Goal: Communication & Community: Answer question/provide support

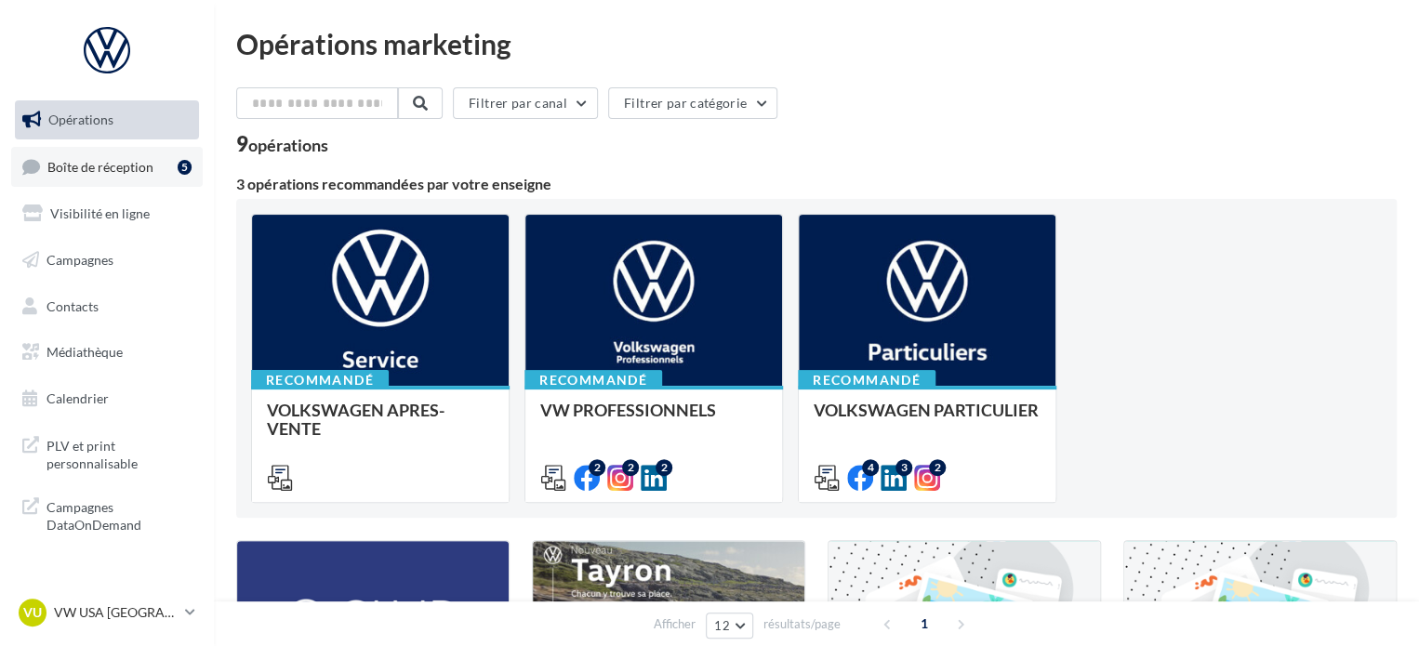
click at [116, 156] on link "Boîte de réception 5" at bounding box center [107, 167] width 192 height 40
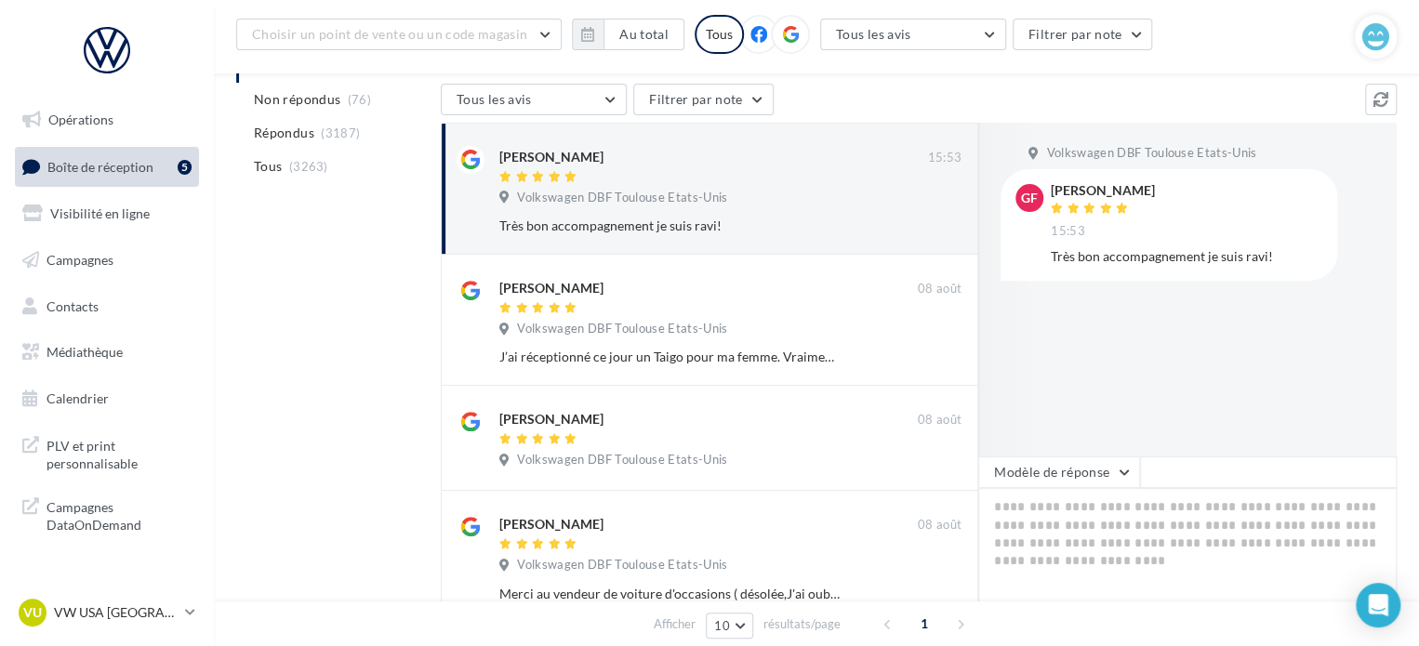
scroll to position [279, 0]
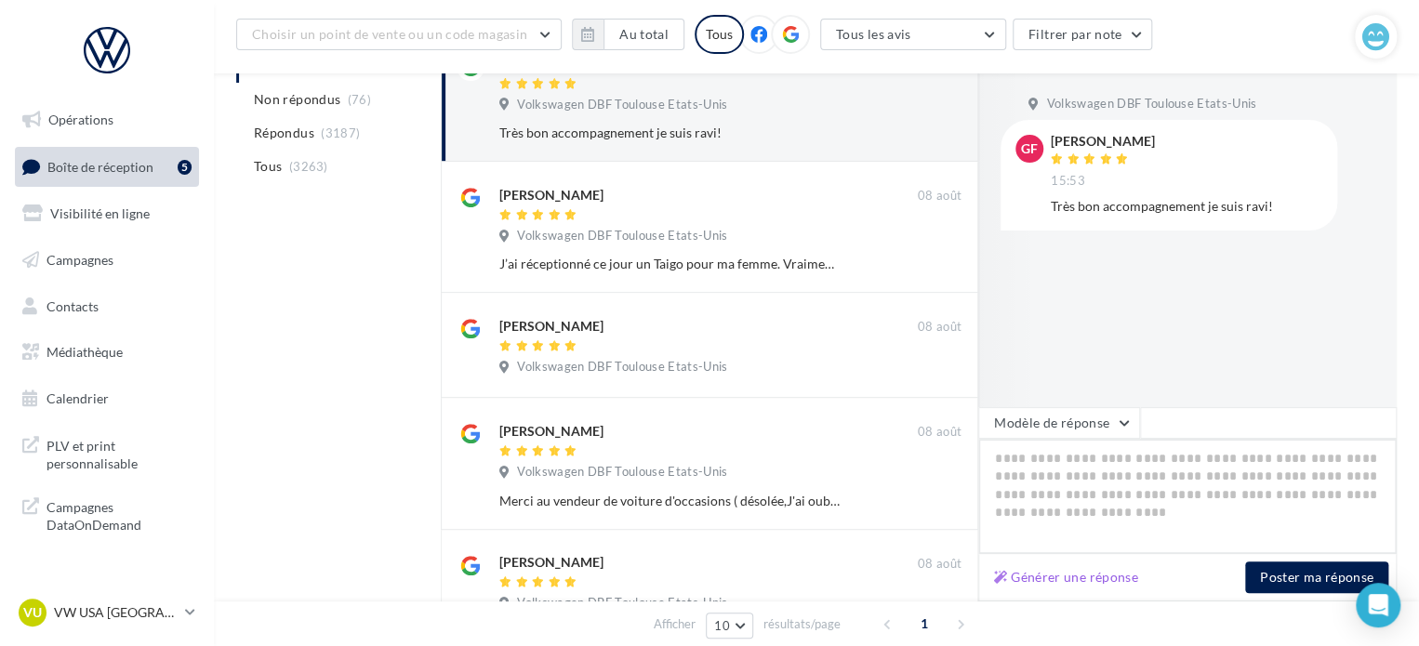
click at [1089, 482] on textarea at bounding box center [1187, 496] width 418 height 115
click at [1079, 586] on button "Générer une réponse" at bounding box center [1065, 577] width 159 height 22
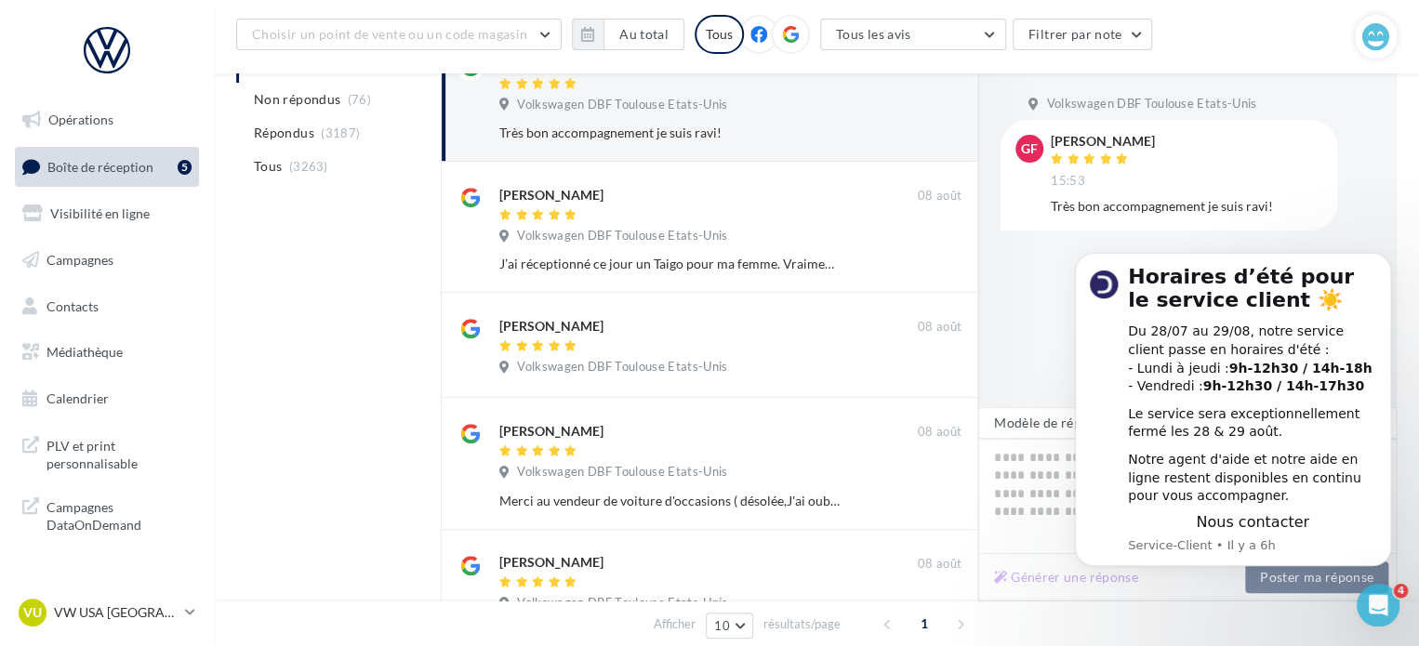
scroll to position [0, 0]
type textarea "**********"
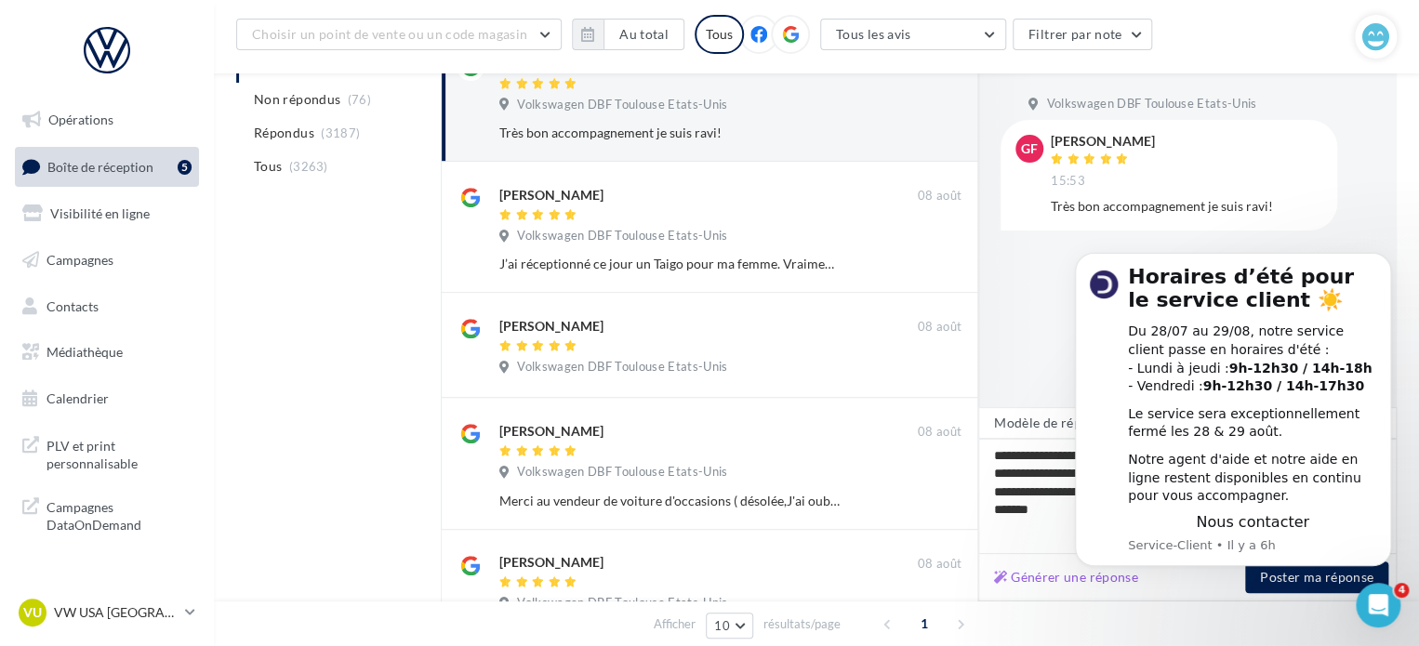
click at [1019, 345] on div at bounding box center [1037, 240] width 119 height 334
click at [1219, 598] on div "Générer une réponse Poster ma réponse" at bounding box center [1187, 577] width 418 height 47
click at [1229, 369] on b "9h-12h30 / 14h-18h" at bounding box center [1299, 368] width 143 height 15
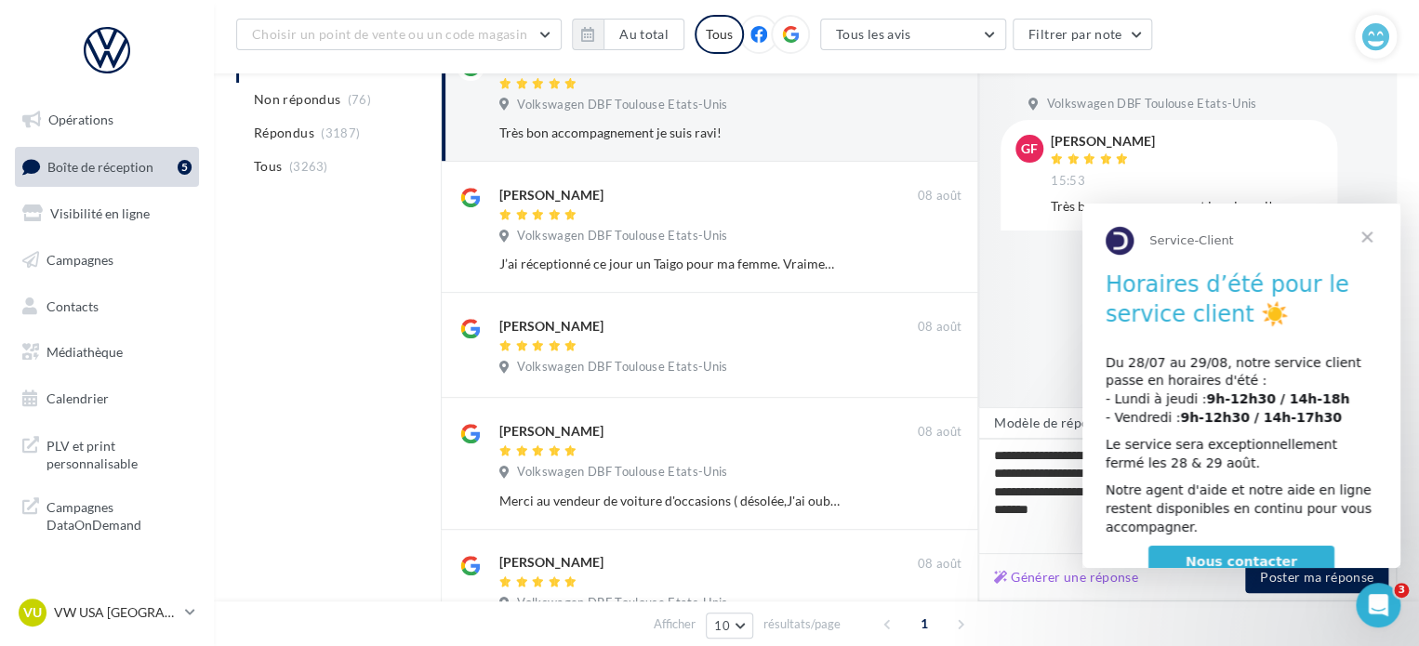
click at [1368, 236] on span "Fermer" at bounding box center [1366, 237] width 67 height 67
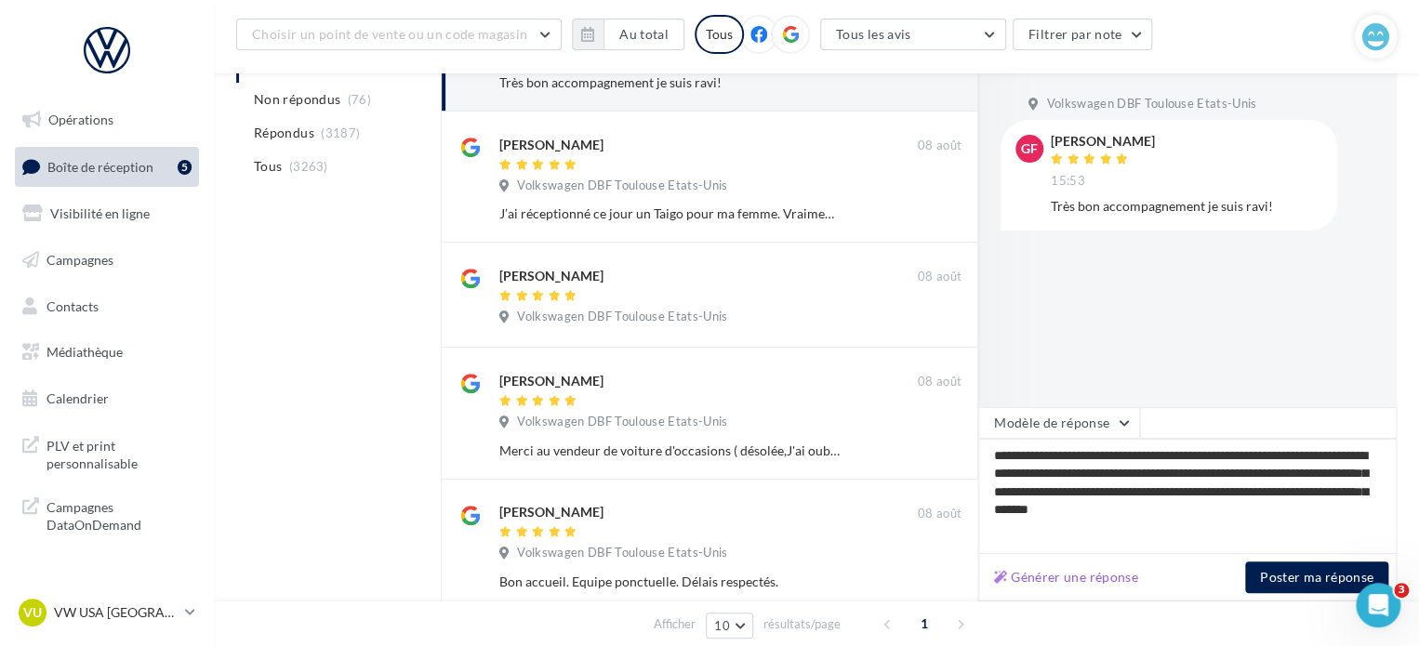
scroll to position [372, 0]
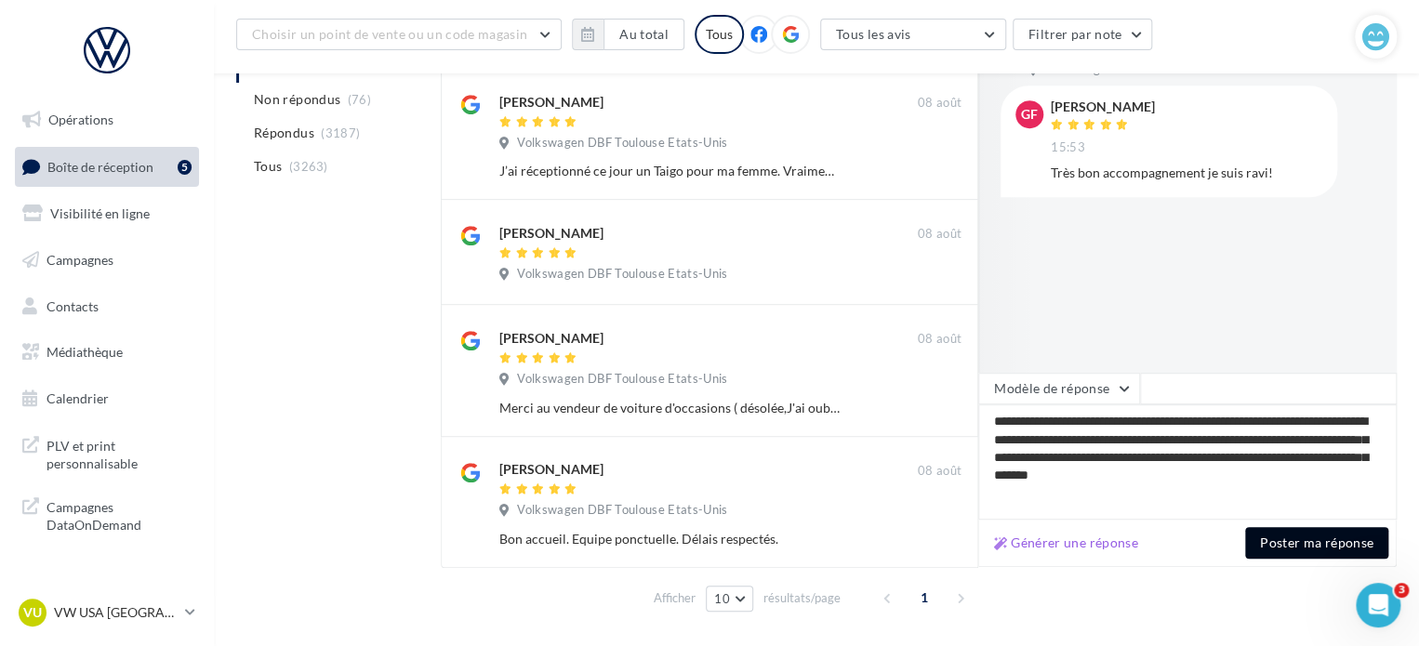
click at [1295, 542] on button "Poster ma réponse" at bounding box center [1316, 543] width 143 height 32
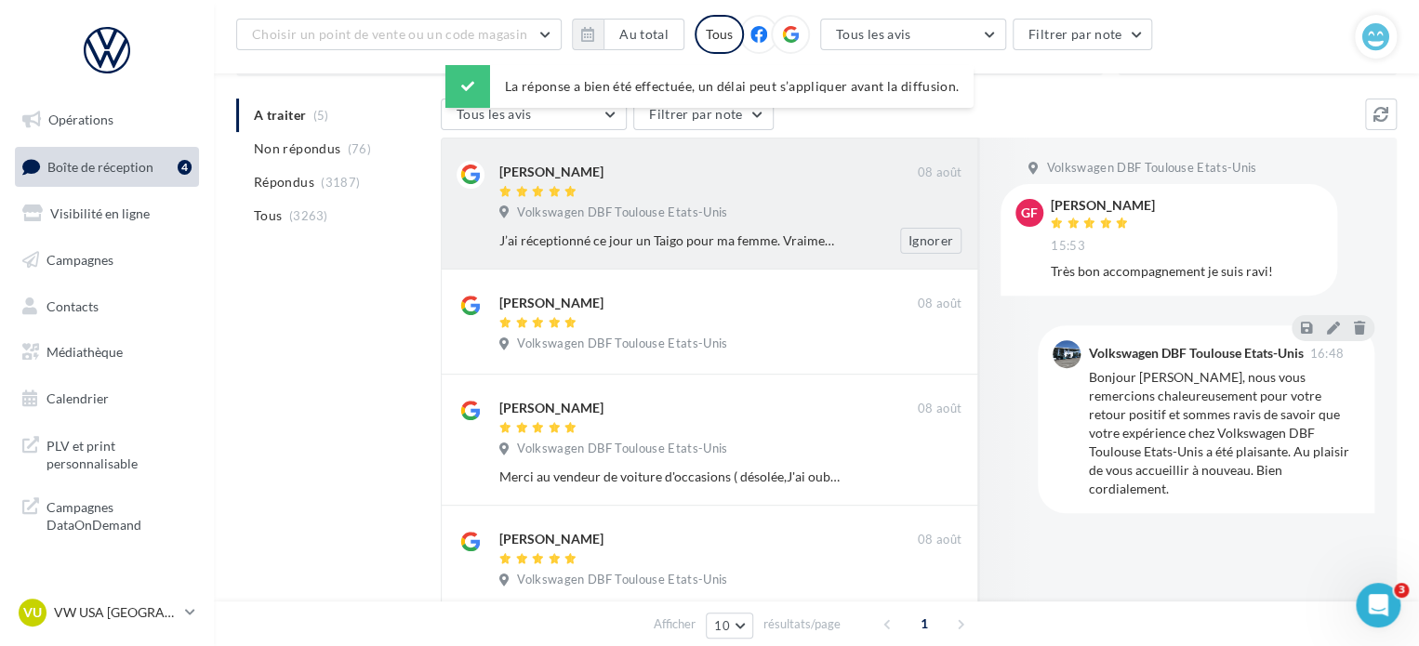
scroll to position [136, 0]
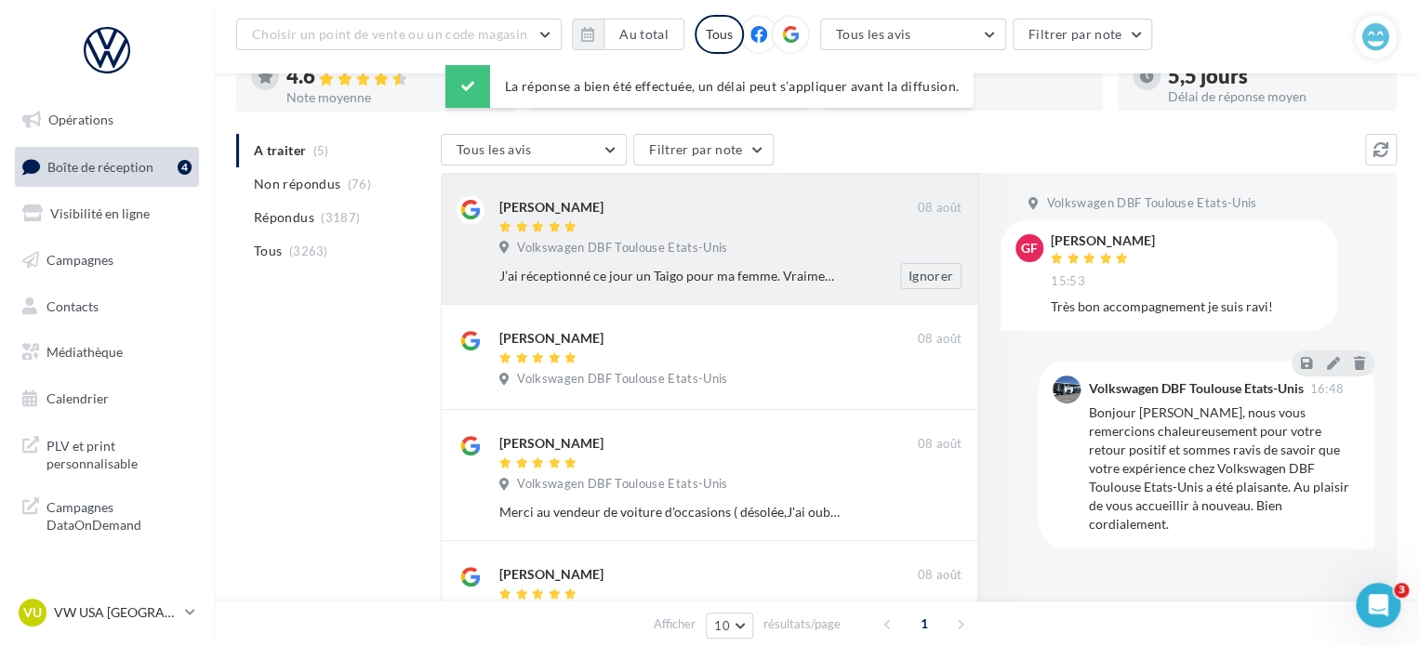
click at [619, 218] on div "[PERSON_NAME]" at bounding box center [708, 215] width 418 height 39
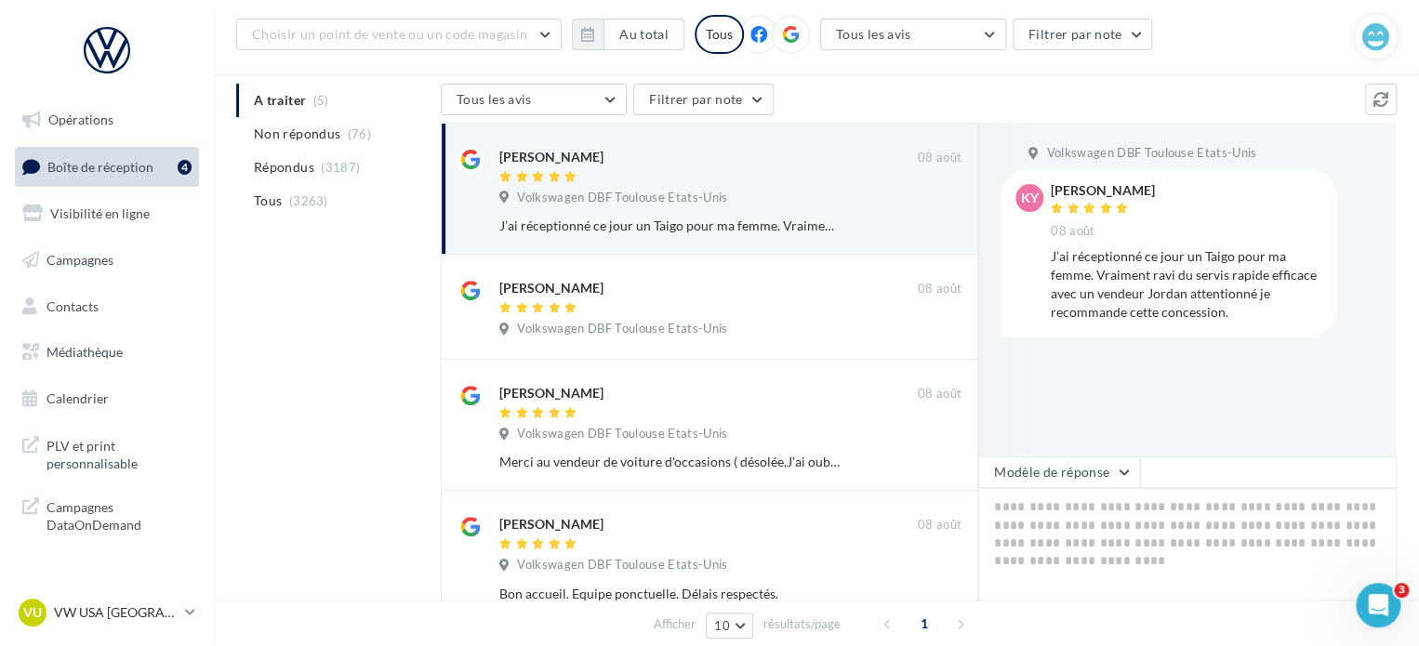
scroll to position [229, 0]
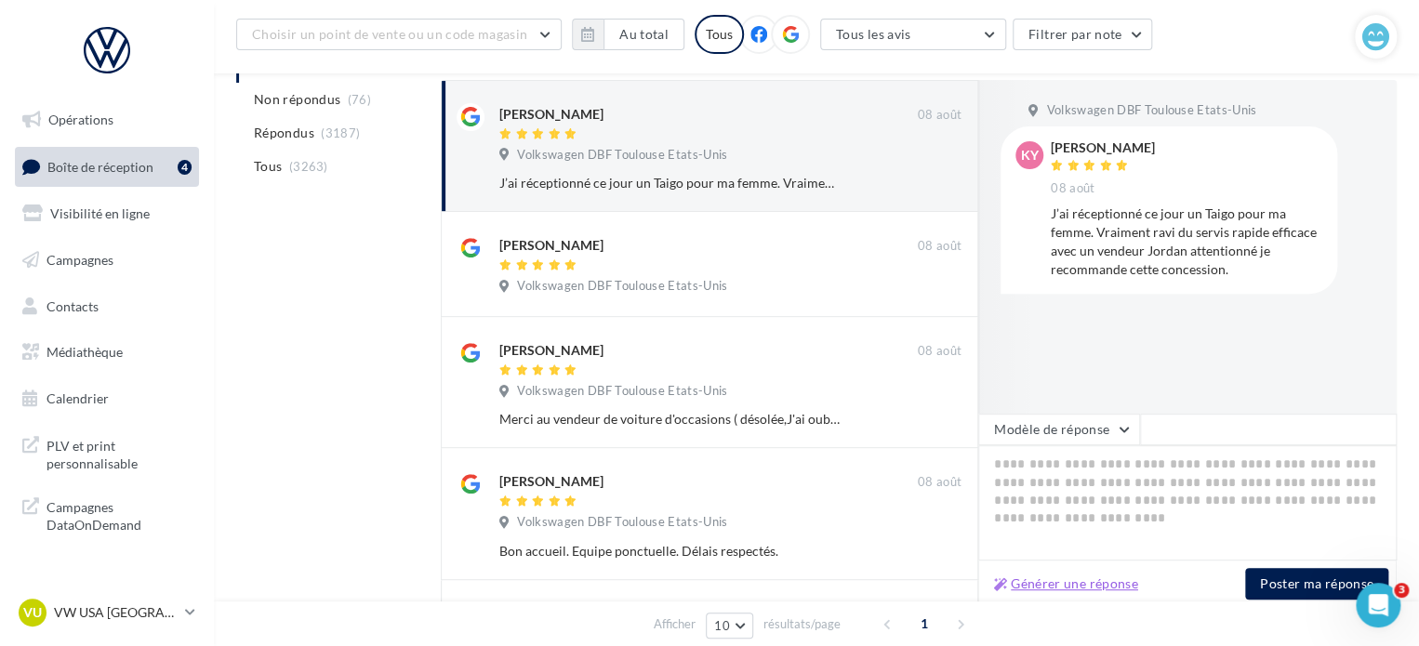
click at [1088, 586] on button "Générer une réponse" at bounding box center [1065, 584] width 159 height 22
type textarea "**********"
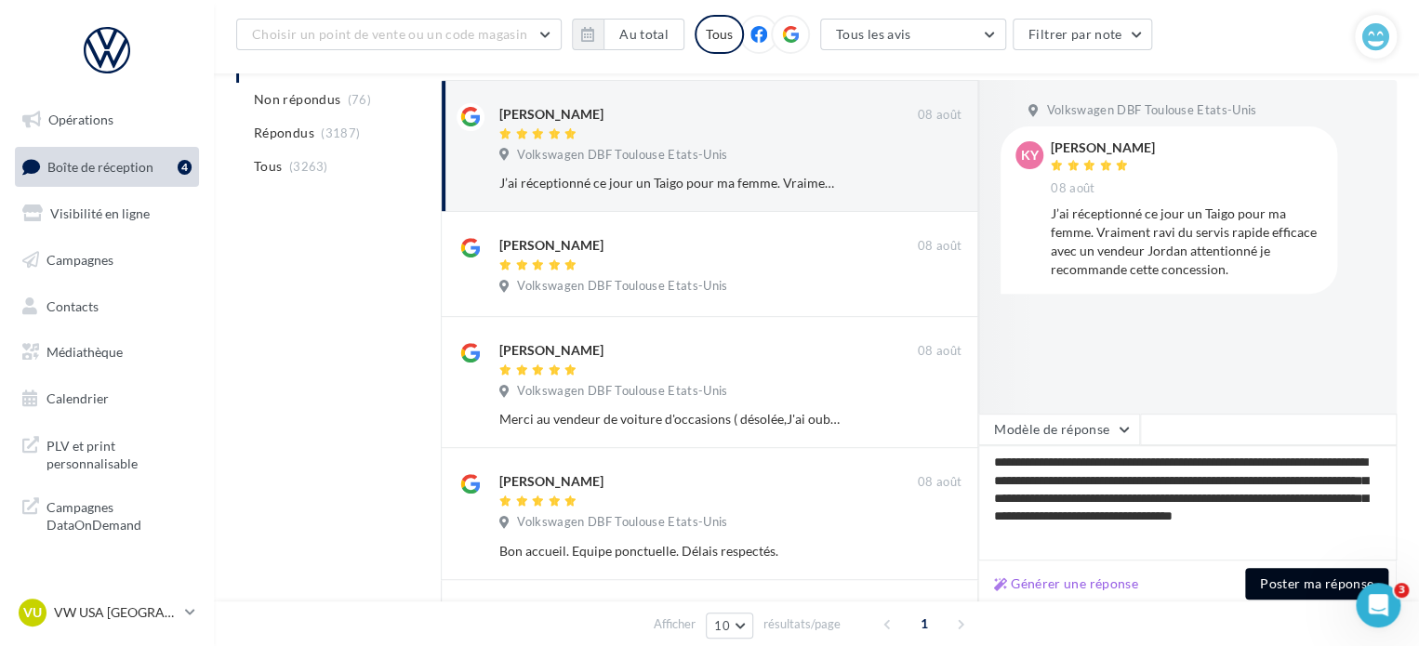
click at [1298, 599] on button "Poster ma réponse" at bounding box center [1316, 584] width 143 height 32
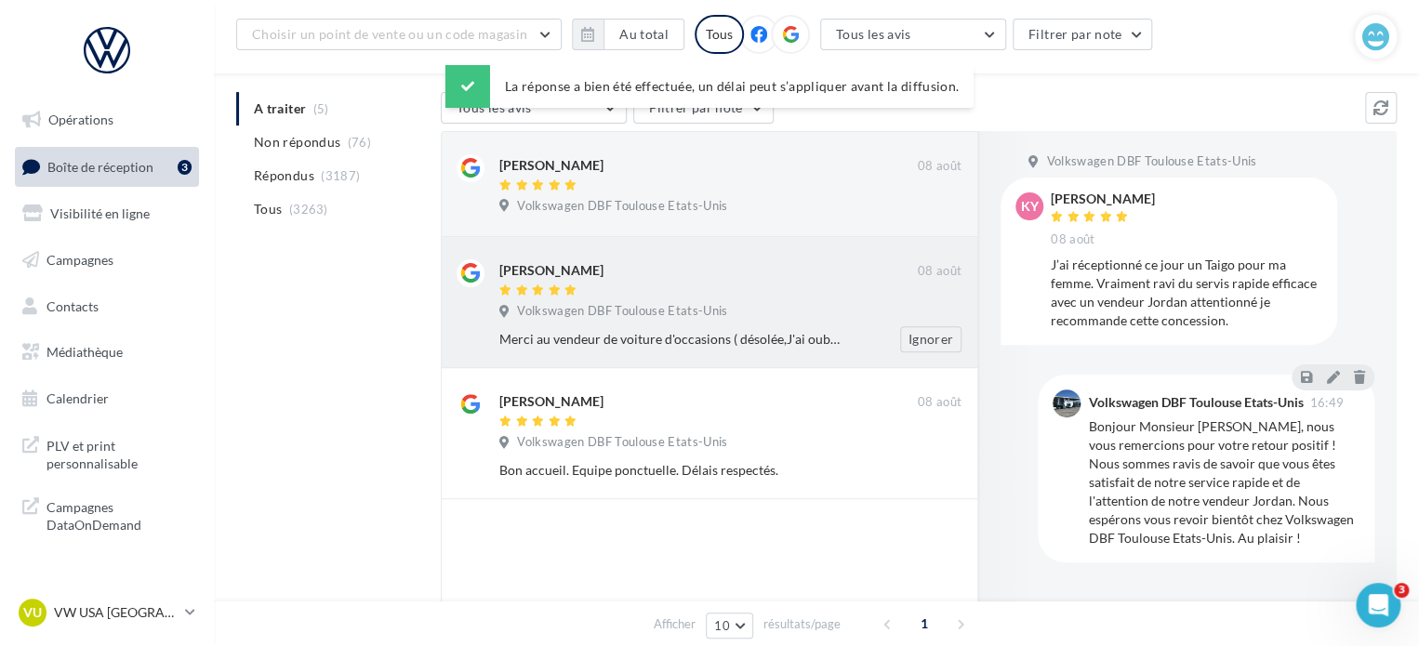
scroll to position [136, 0]
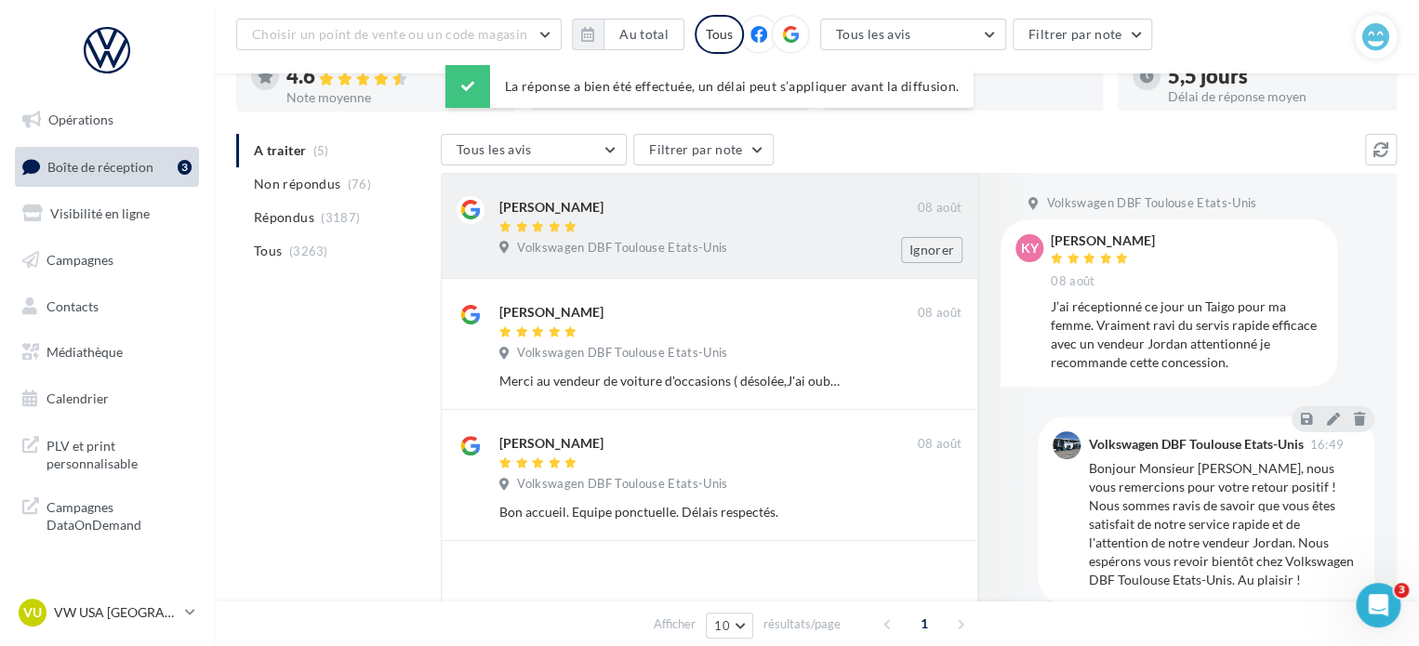
click at [722, 226] on div at bounding box center [708, 228] width 418 height 16
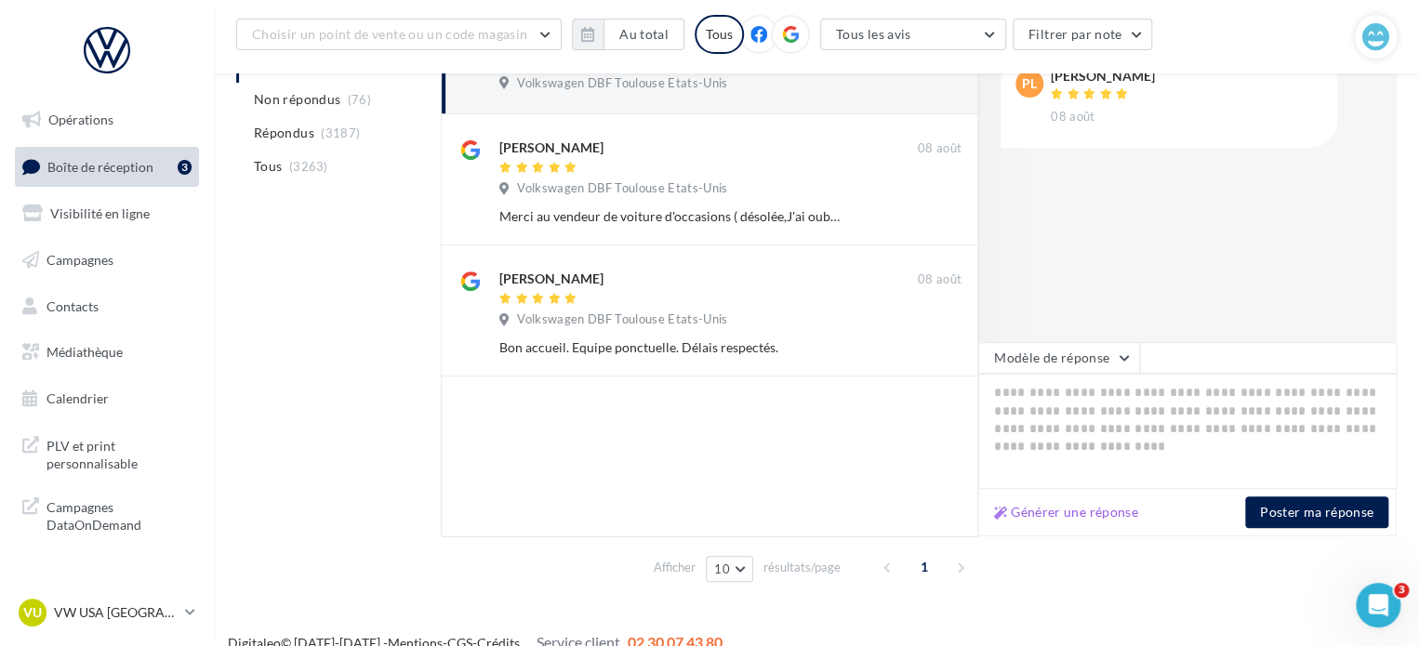
scroll to position [322, 0]
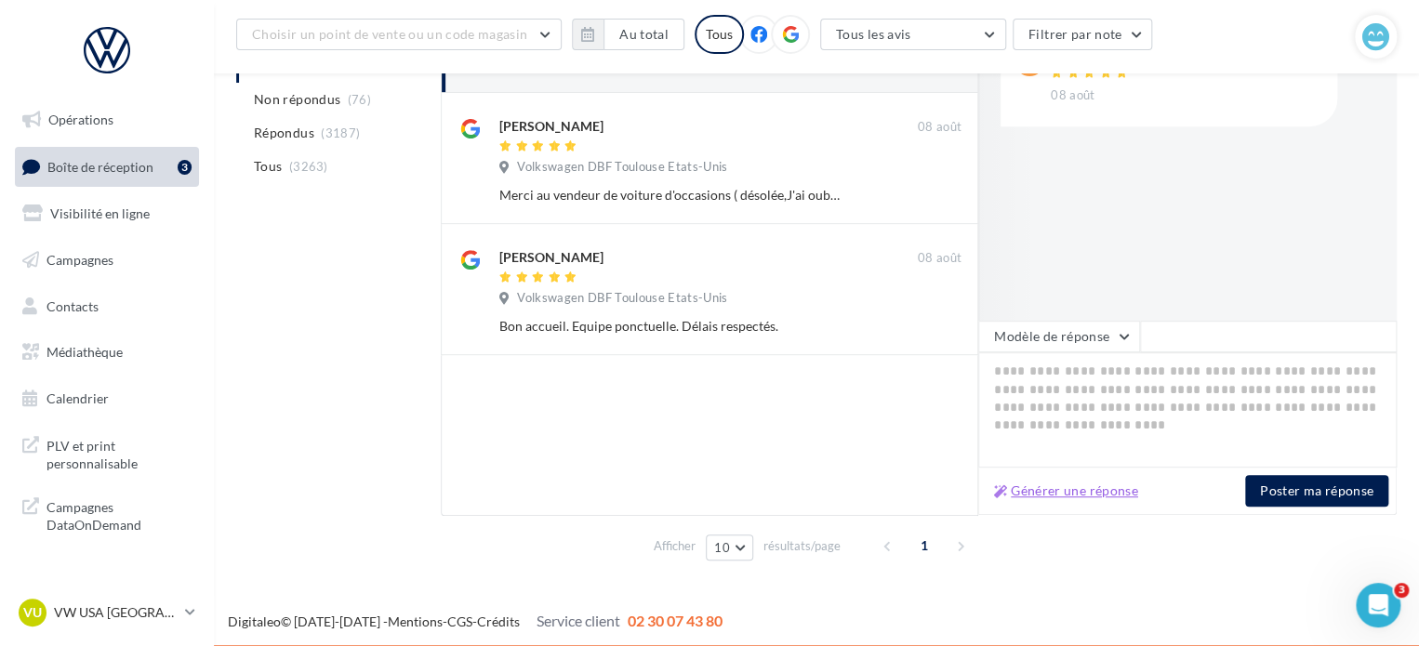
click at [1087, 492] on button "Générer une réponse" at bounding box center [1065, 491] width 159 height 22
type textarea "**********"
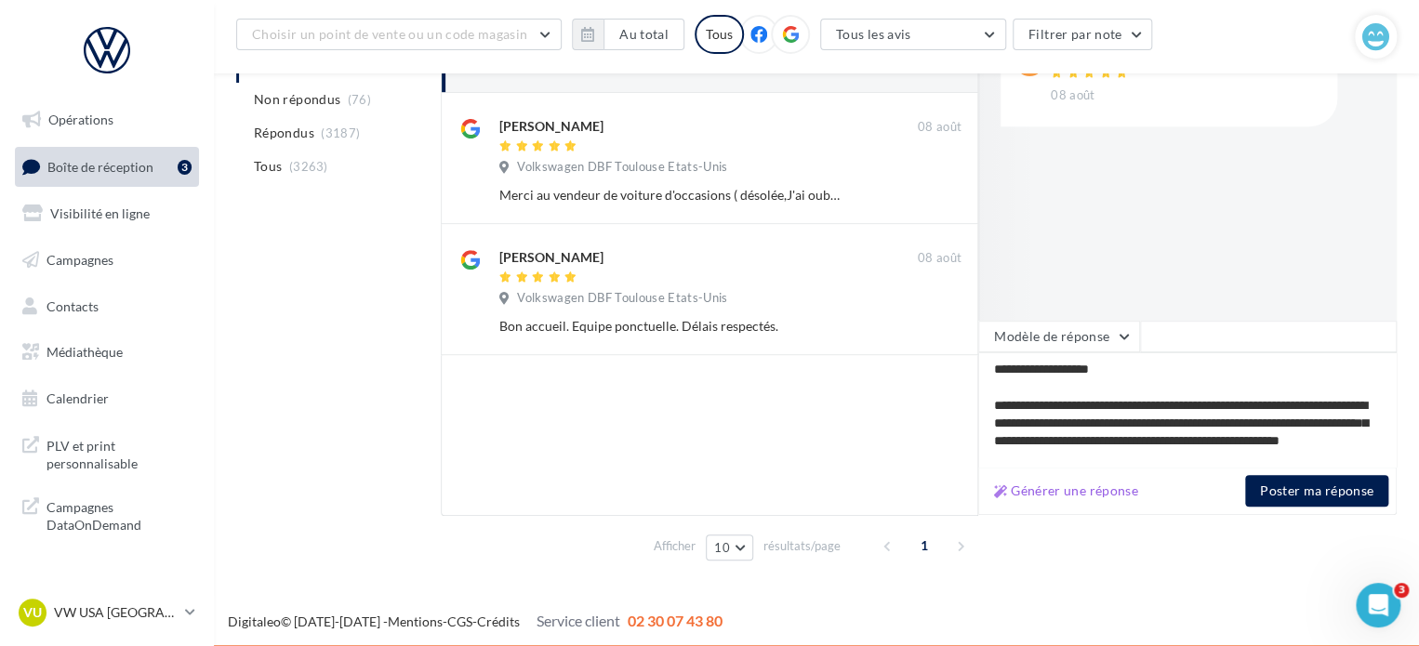
scroll to position [80, 0]
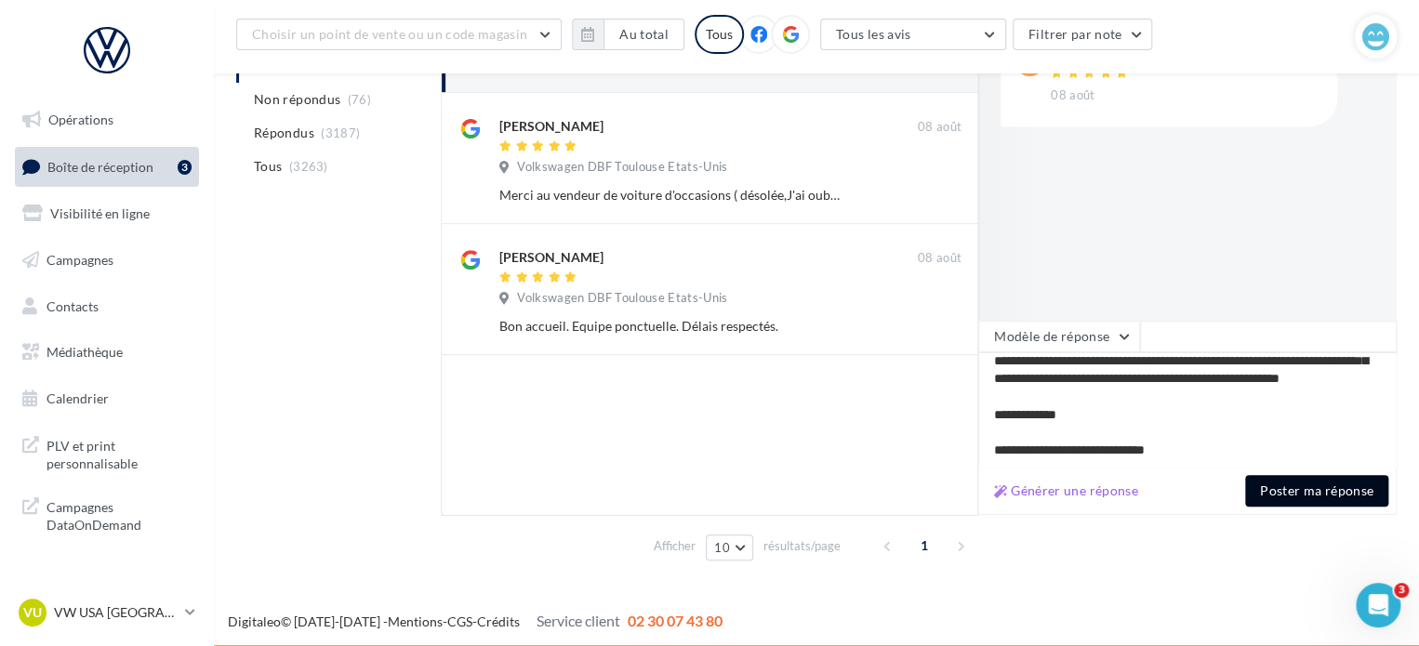
click at [1309, 494] on button "Poster ma réponse" at bounding box center [1316, 491] width 143 height 32
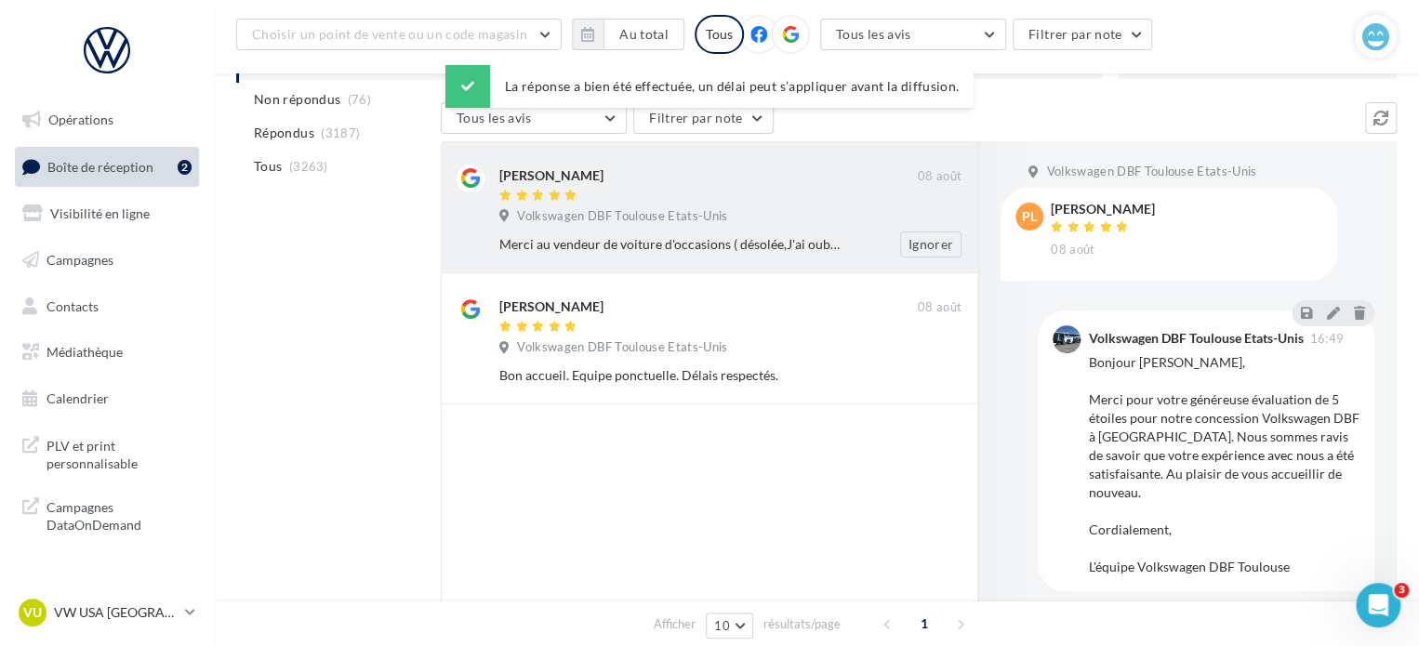
scroll to position [136, 0]
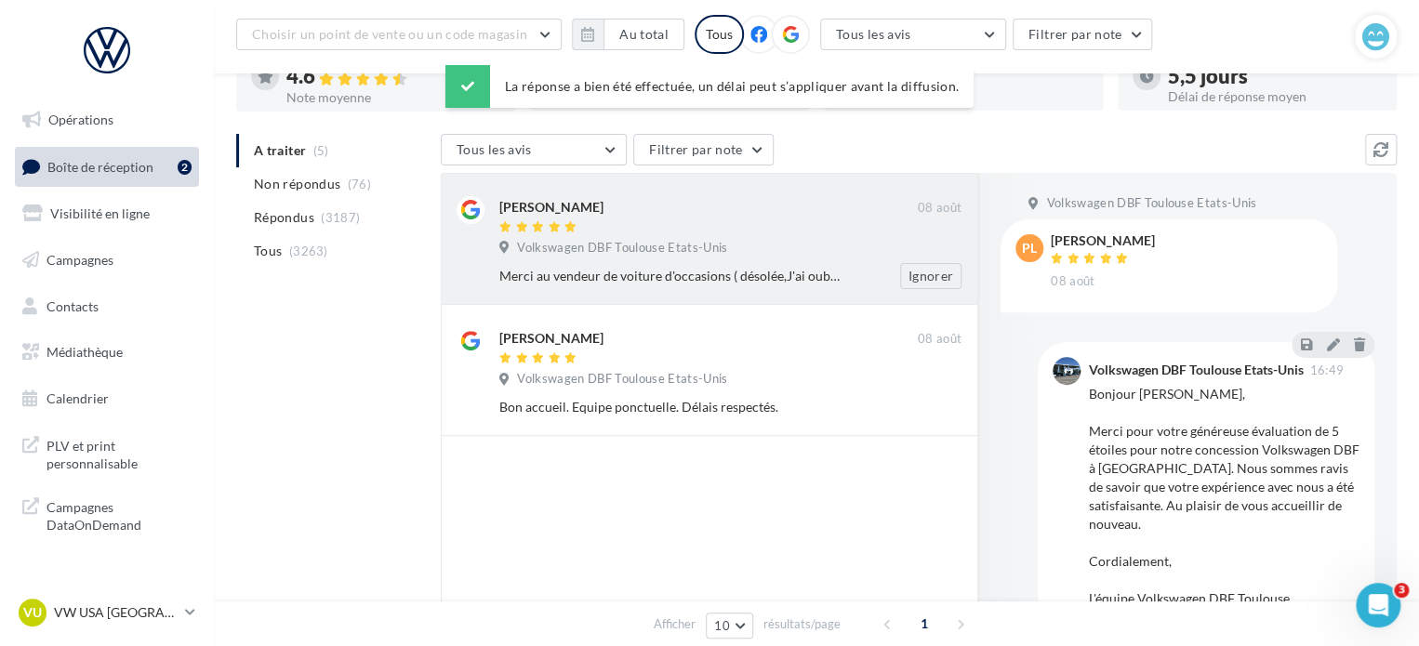
click at [621, 240] on span "Volkswagen DBF Toulouse Etats-Unis" at bounding box center [622, 248] width 210 height 17
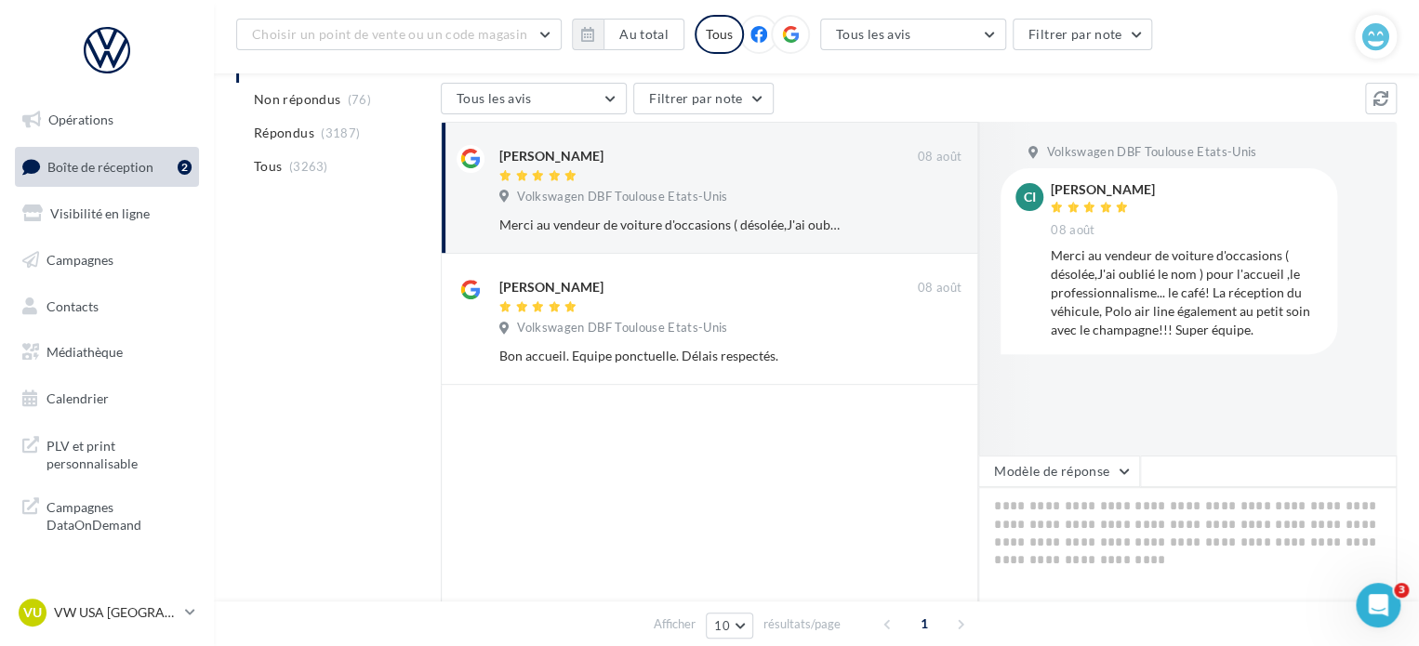
scroll to position [229, 0]
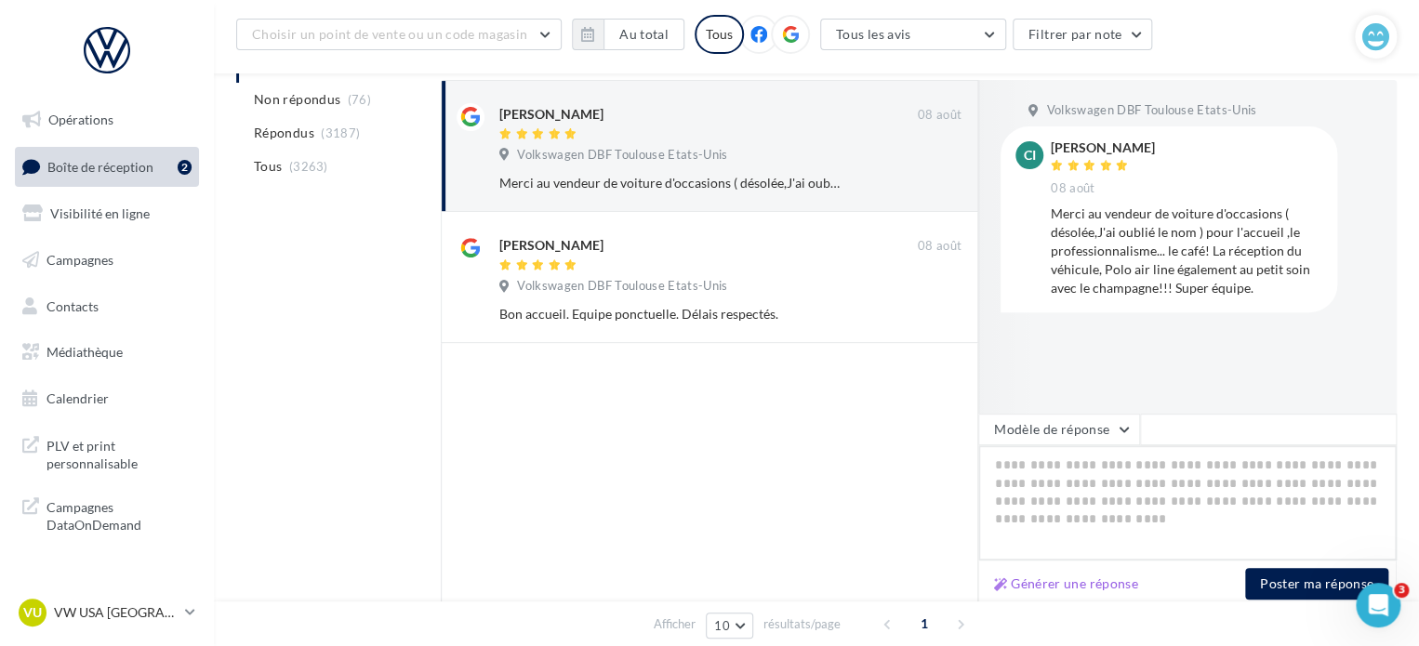
click at [1122, 504] on textarea at bounding box center [1187, 502] width 418 height 115
click at [1069, 578] on button "Générer une réponse" at bounding box center [1065, 584] width 159 height 22
type textarea "**********"
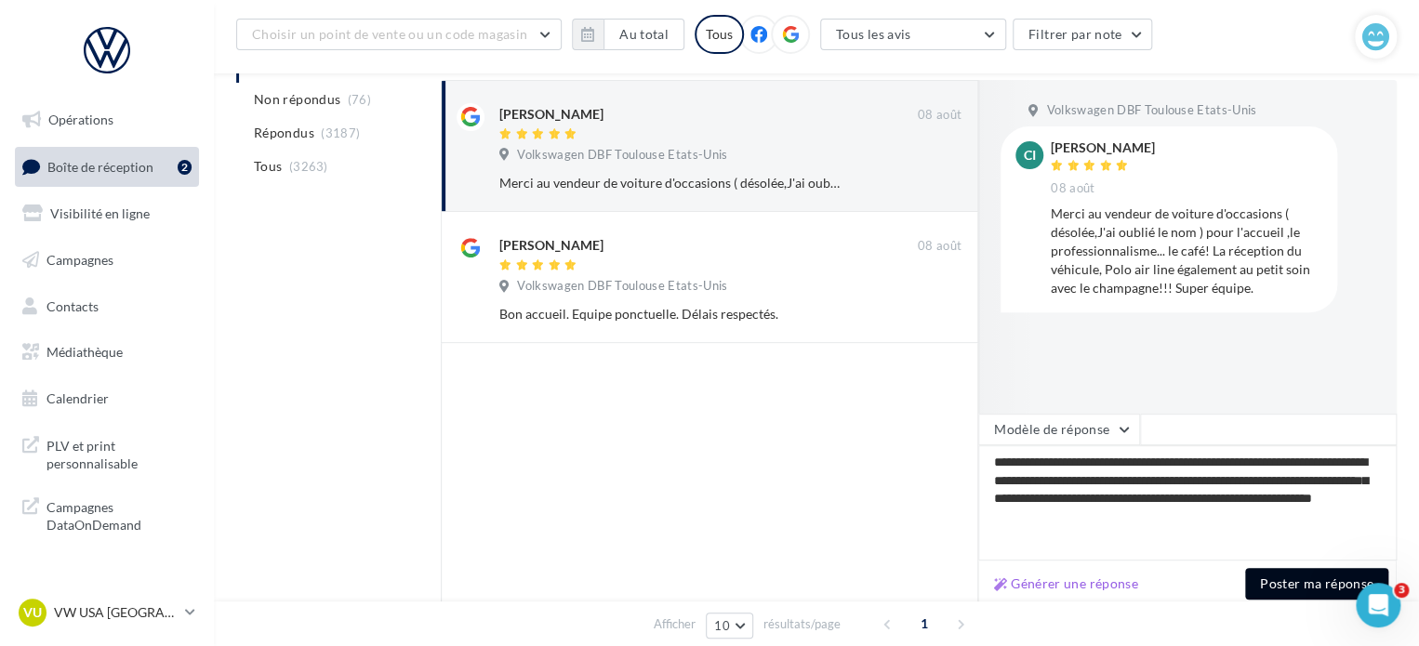
click at [1302, 584] on button "Poster ma réponse" at bounding box center [1316, 584] width 143 height 32
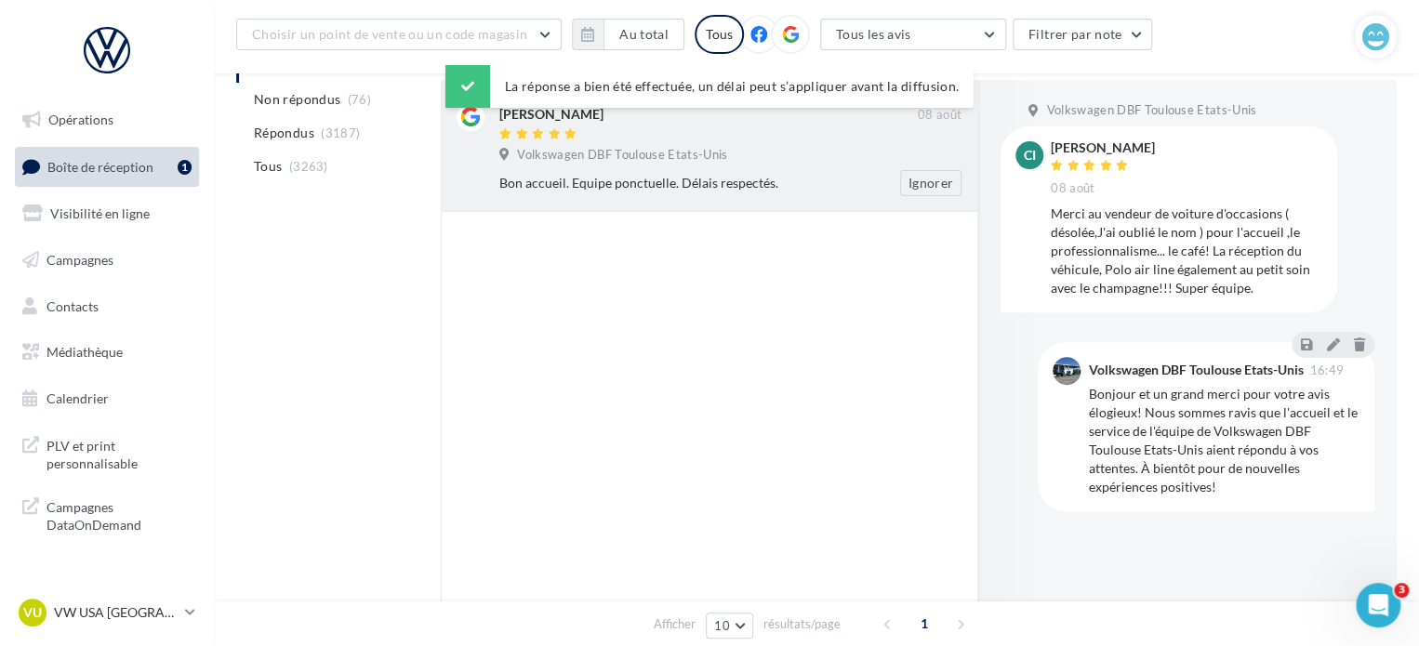
click at [726, 175] on div "Bon accueil. Equipe ponctuelle. Délais respectés." at bounding box center [669, 183] width 341 height 19
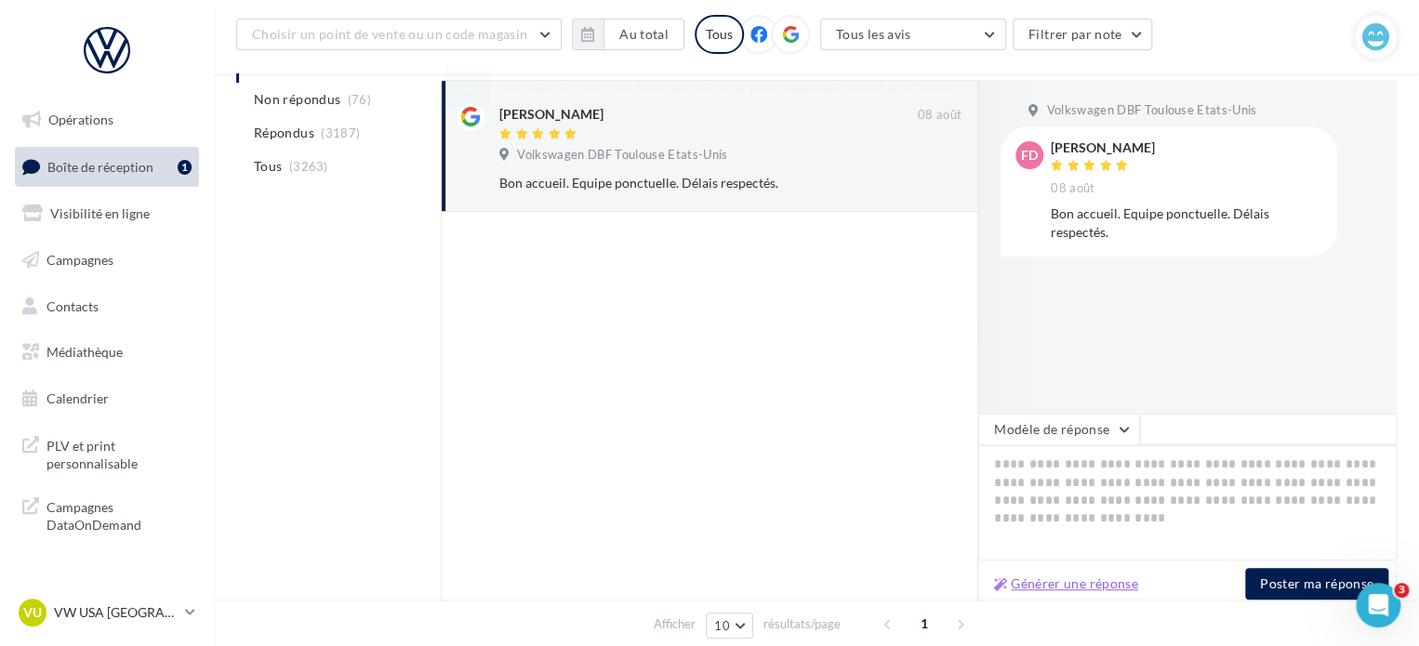
click at [1092, 587] on button "Générer une réponse" at bounding box center [1065, 584] width 159 height 22
type textarea "**********"
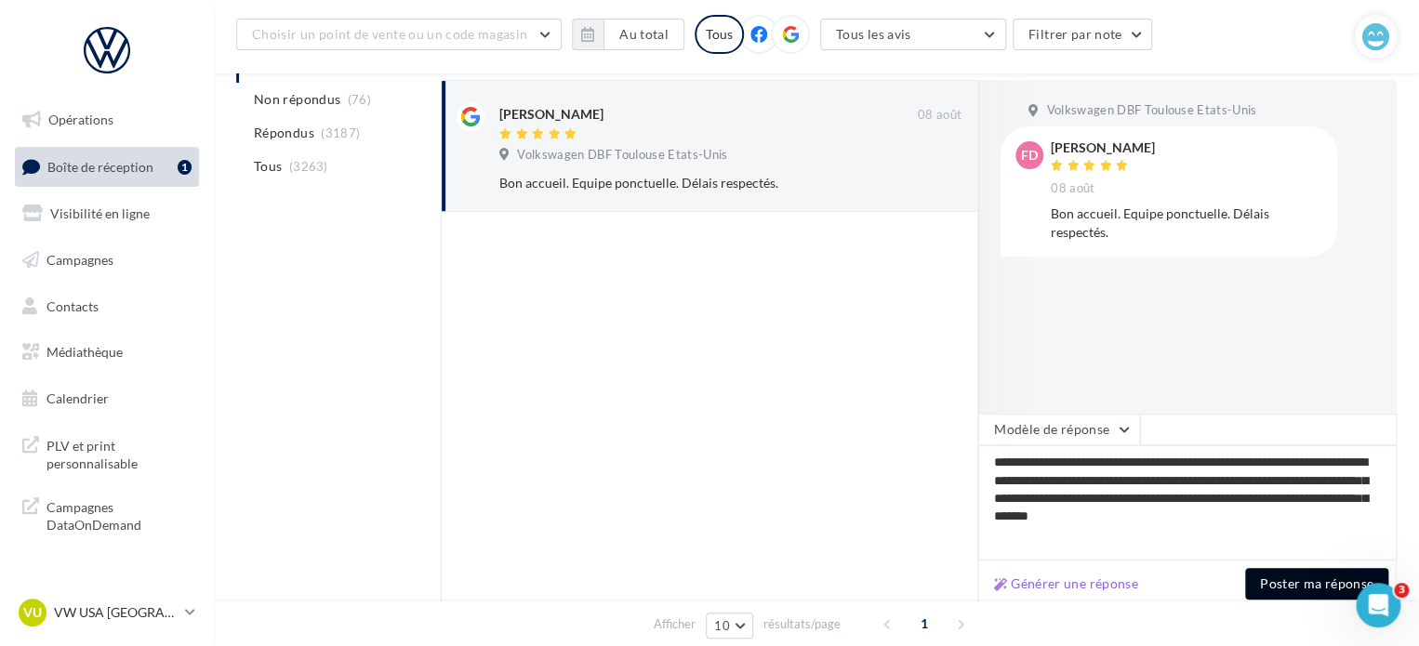
click at [1298, 588] on button "Poster ma réponse" at bounding box center [1316, 584] width 143 height 32
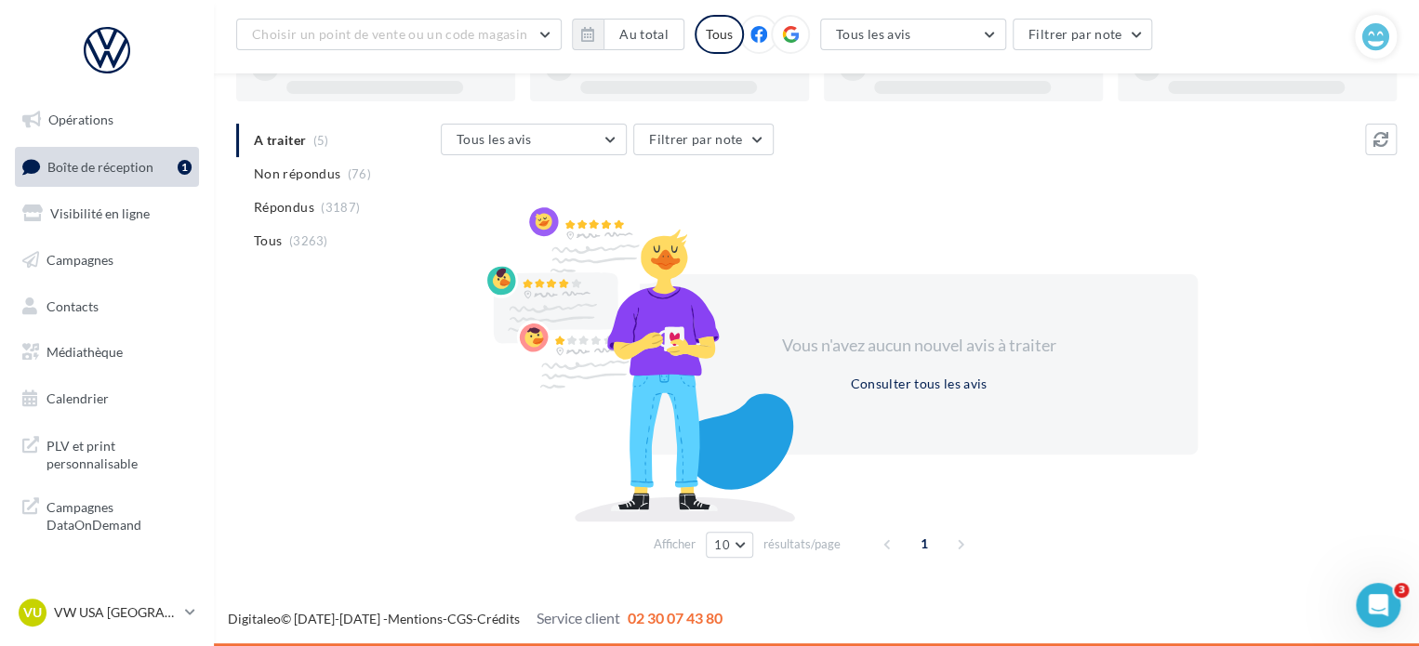
scroll to position [143, 0]
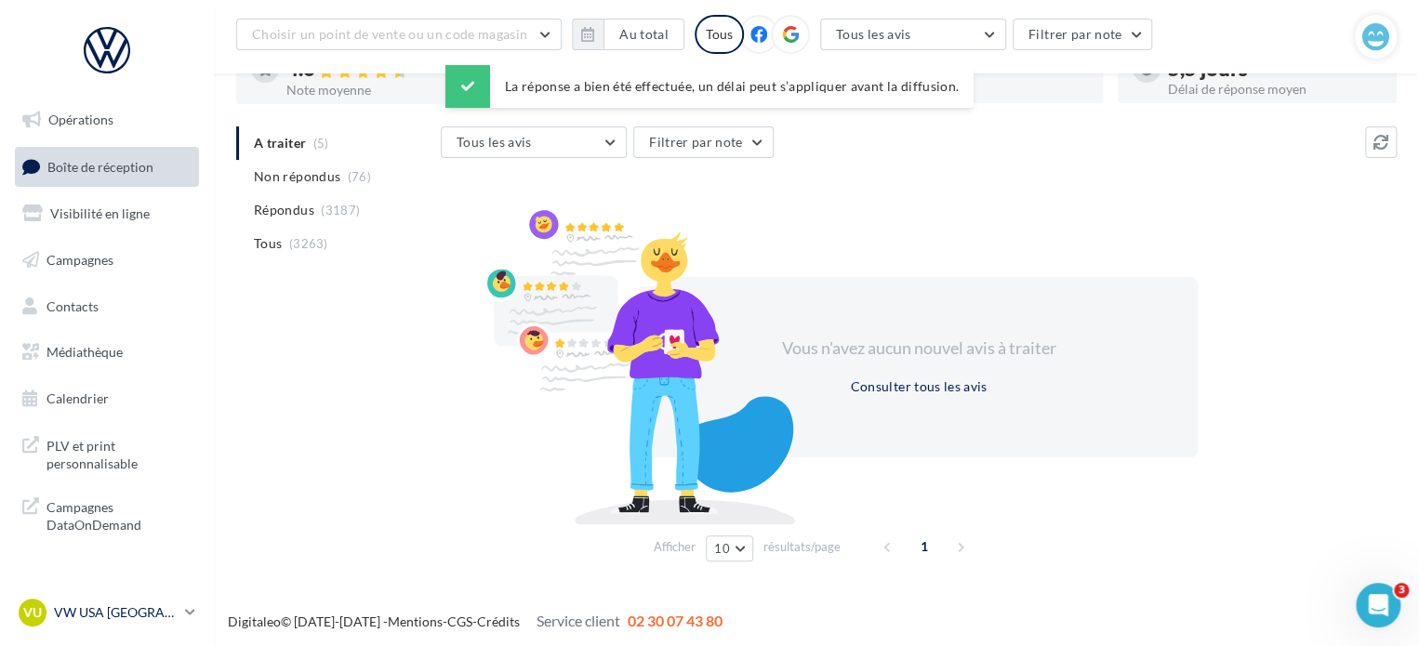
click at [169, 609] on p "VW USA [GEOGRAPHIC_DATA]" at bounding box center [116, 612] width 124 height 19
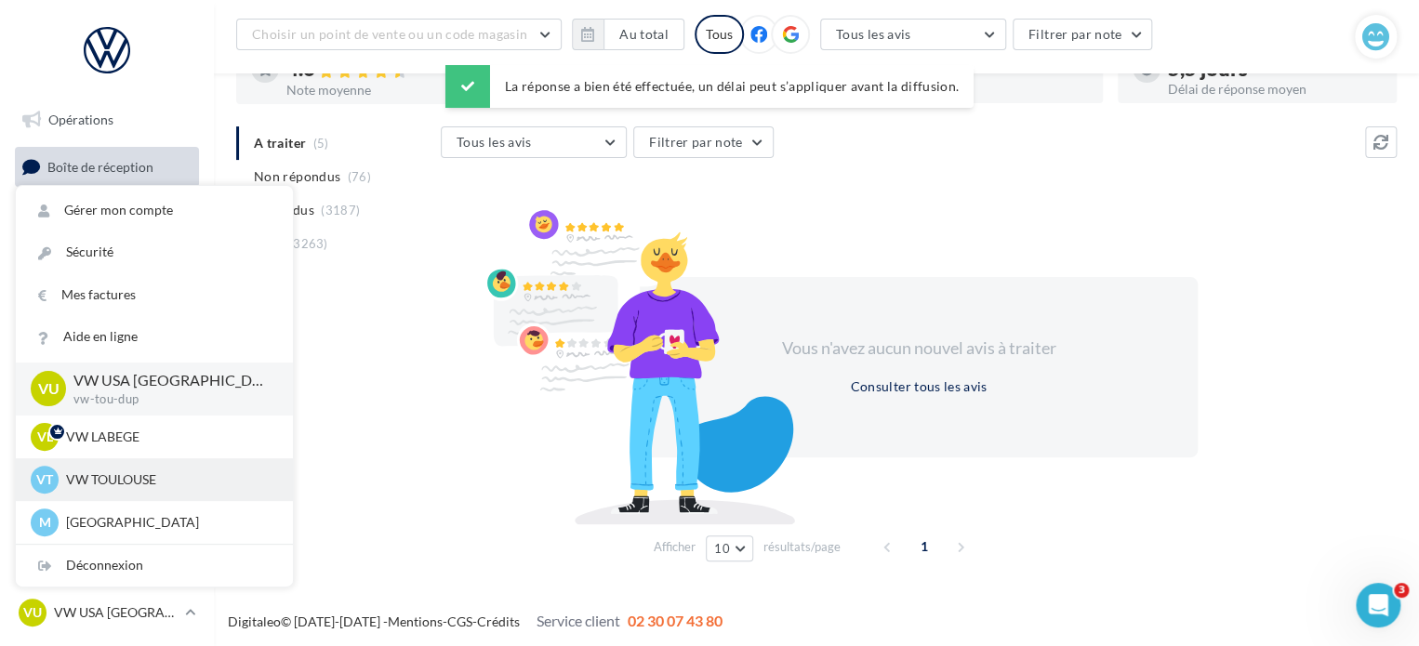
click at [162, 471] on p "VW TOULOUSE" at bounding box center [168, 479] width 205 height 19
